Goal: Task Accomplishment & Management: Manage account settings

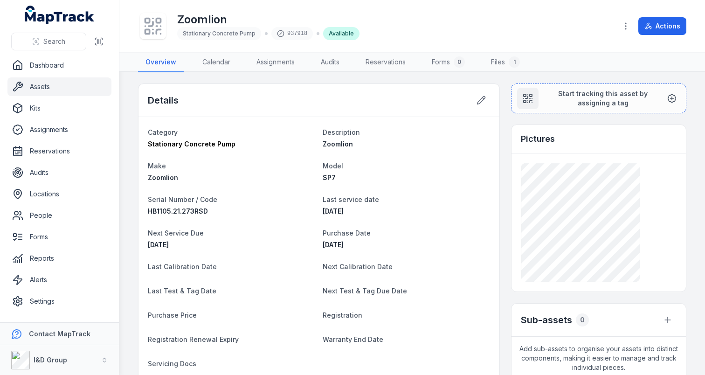
click at [26, 86] on link "Assets" at bounding box center [59, 86] width 104 height 19
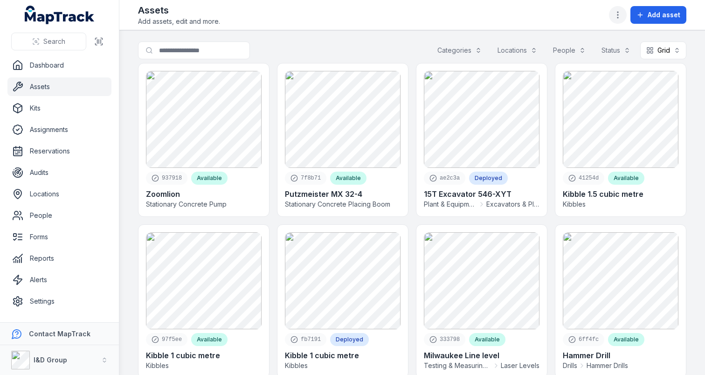
click at [620, 21] on button "button" at bounding box center [618, 15] width 18 height 18
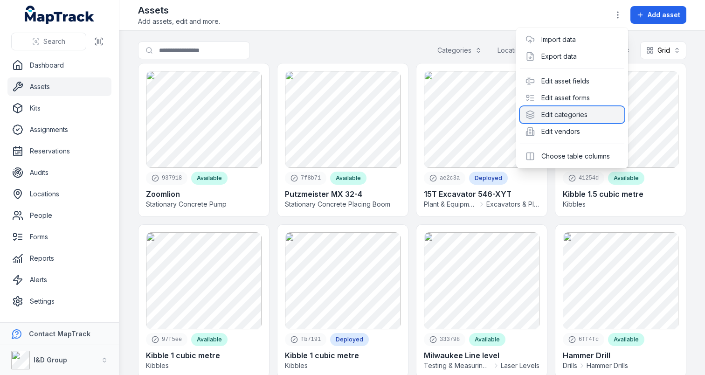
click at [578, 113] on div "Edit categories" at bounding box center [572, 114] width 105 height 17
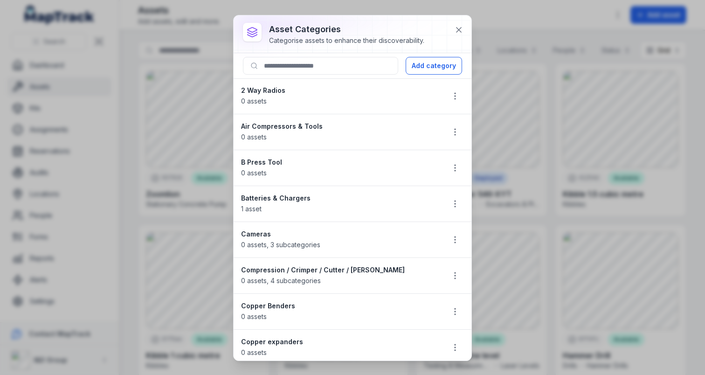
scroll to position [1236, 0]
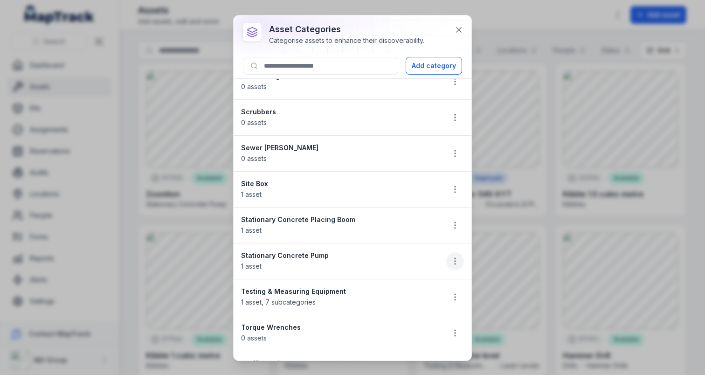
click at [455, 260] on icon "button" at bounding box center [455, 261] width 9 height 9
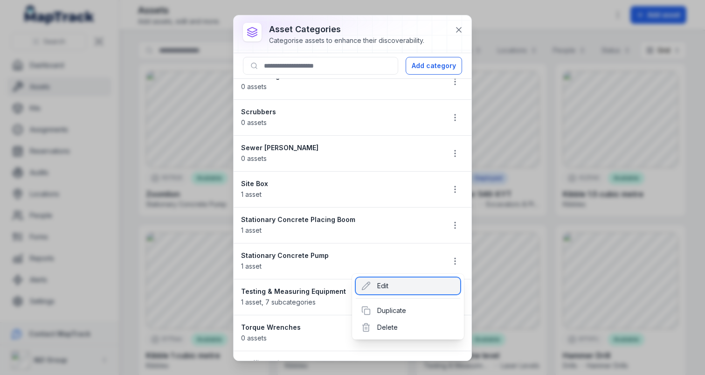
click at [432, 284] on div "Edit" at bounding box center [408, 286] width 105 height 17
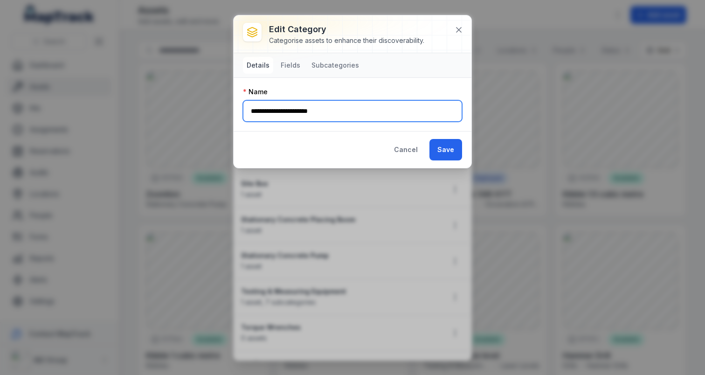
drag, startPoint x: 284, startPoint y: 109, endPoint x: 176, endPoint y: 109, distance: 107.3
click at [179, 109] on div "**********" at bounding box center [352, 187] width 705 height 375
type input "**********"
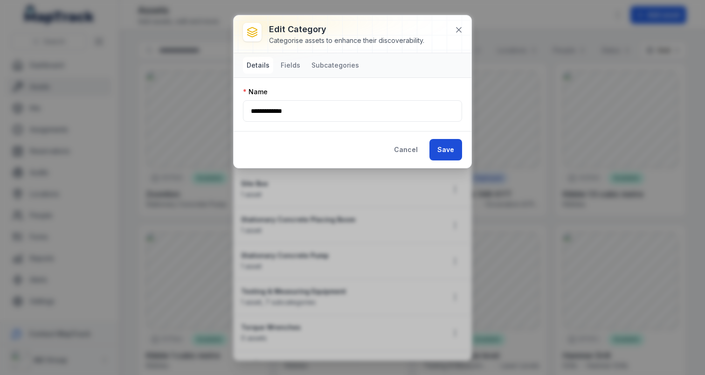
click at [457, 149] on button "Save" at bounding box center [446, 149] width 33 height 21
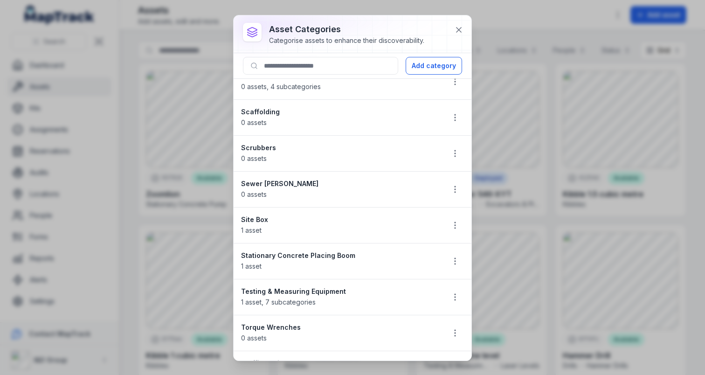
scroll to position [50, 0]
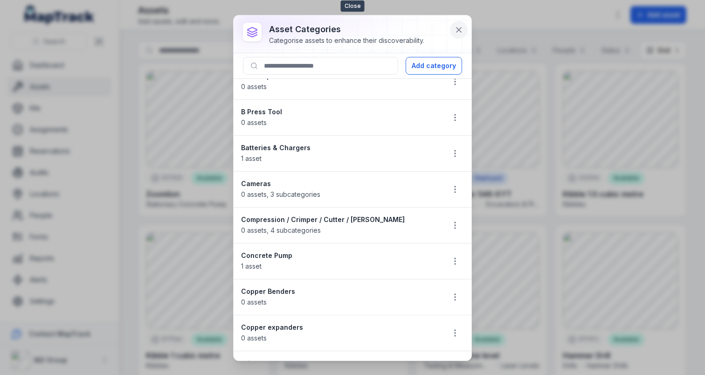
click at [454, 32] on icon at bounding box center [458, 29] width 9 height 9
